Goal: Check status: Check status

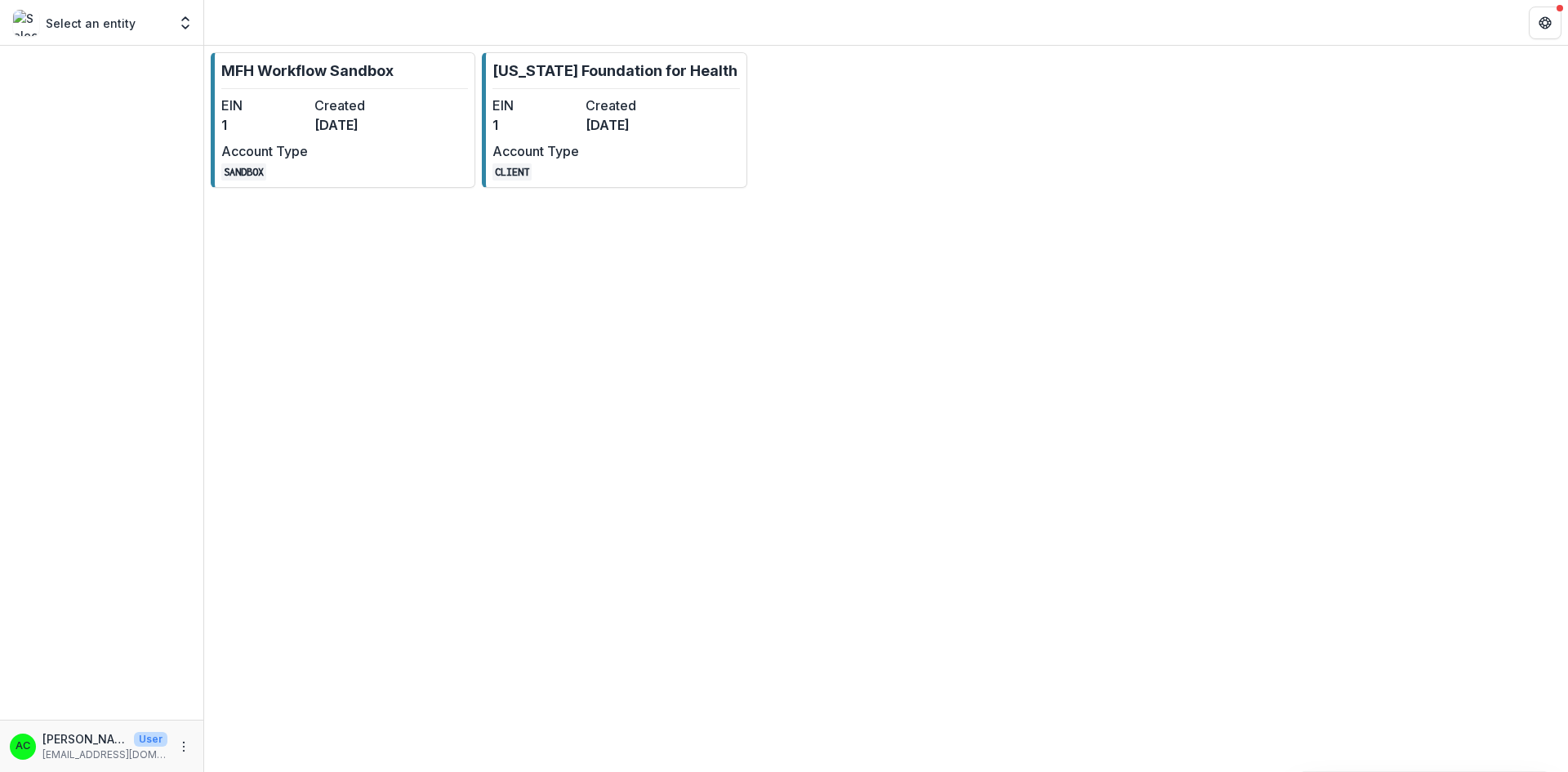
click at [563, 111] on dt "EIN" at bounding box center [535, 105] width 86 height 20
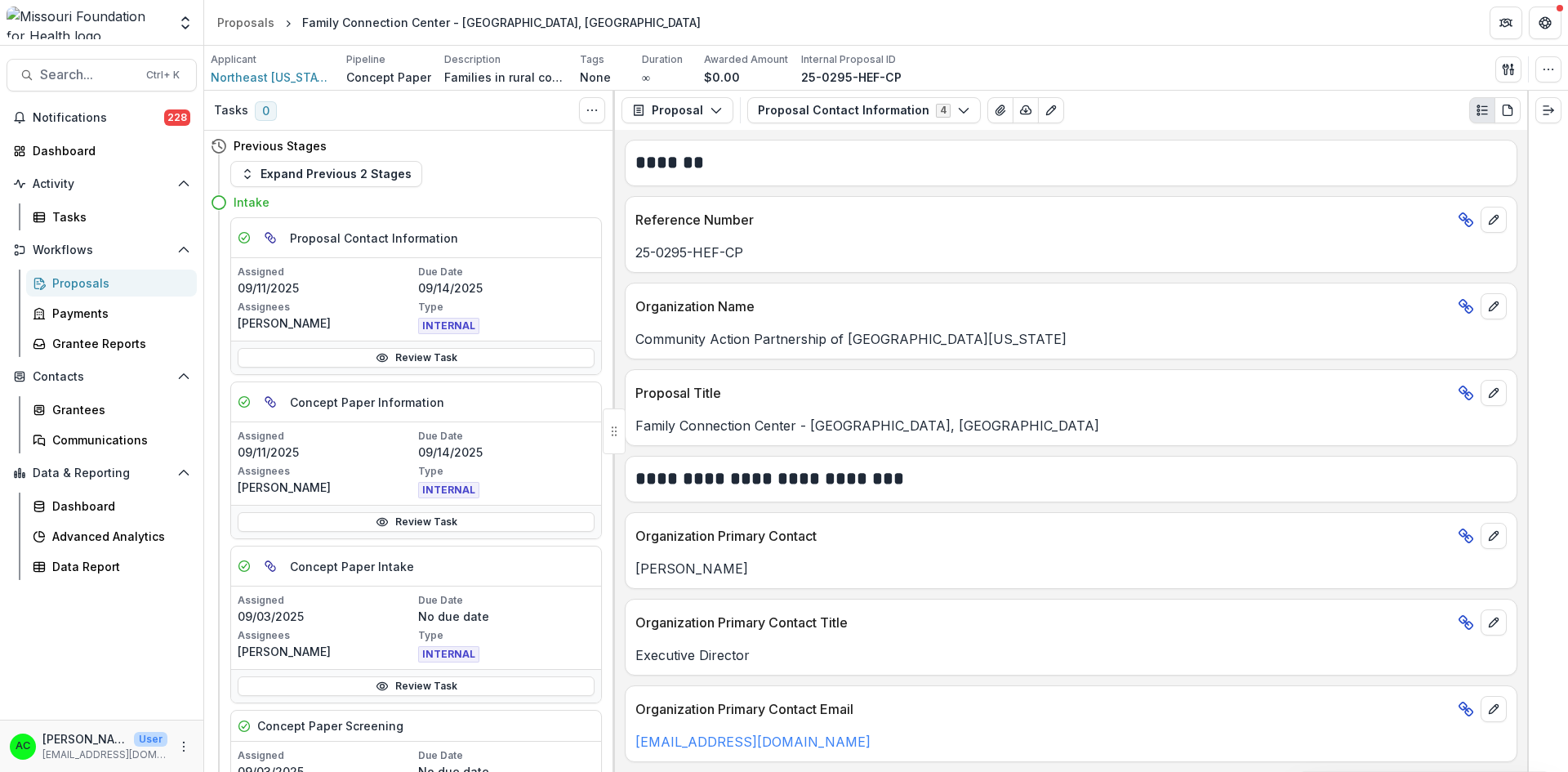
click at [1553, 107] on icon "Expand right" at bounding box center [1549, 110] width 13 height 13
